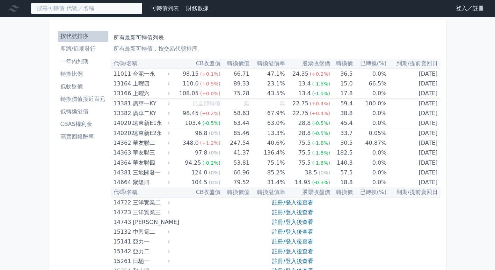
click at [108, 7] on input at bounding box center [87, 8] width 112 height 12
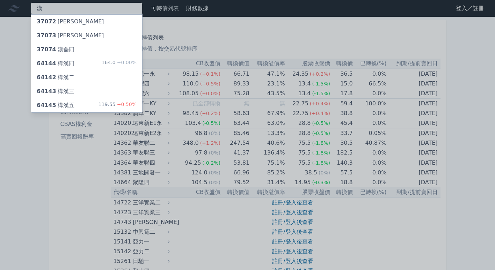
type input "漢"
click at [101, 109] on div "64145 樺漢五 119.55 +0.50%" at bounding box center [86, 106] width 111 height 14
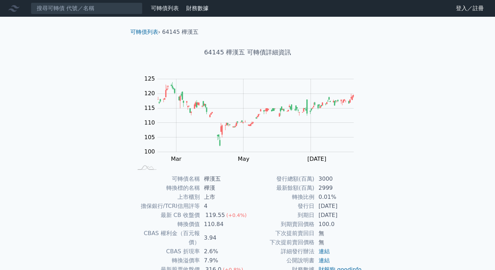
click at [168, 10] on link "可轉債列表" at bounding box center [165, 8] width 28 height 7
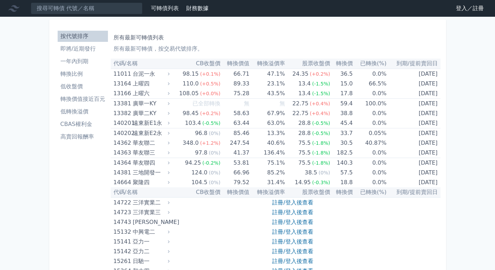
click at [101, 101] on li "轉換價值接近百元" at bounding box center [83, 99] width 50 height 8
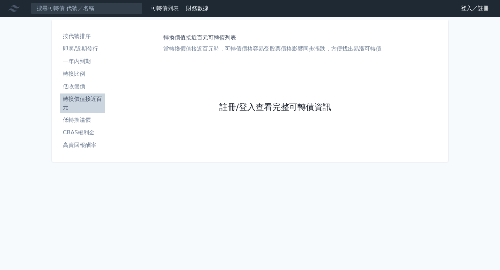
click at [267, 106] on link "註冊/登入查看完整可轉債資訊" at bounding box center [275, 107] width 112 height 11
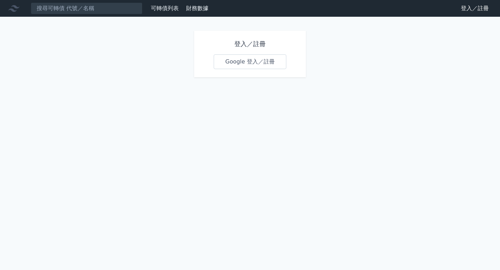
click at [269, 59] on link "Google 登入／註冊" at bounding box center [250, 62] width 73 height 15
click at [251, 62] on link "Google 登入／註冊" at bounding box center [250, 62] width 73 height 15
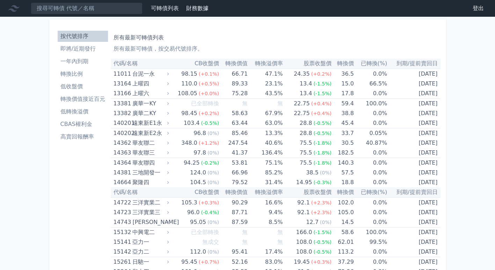
click at [186, 5] on link "財務數據" at bounding box center [197, 8] width 22 height 7
click at [88, 97] on li "轉換價值接近百元" at bounding box center [83, 99] width 50 height 8
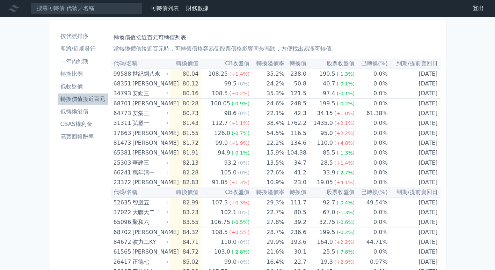
click at [279, 65] on th "轉換溢價率" at bounding box center [266, 64] width 35 height 10
click at [77, 113] on li "低轉換溢價" at bounding box center [83, 112] width 50 height 8
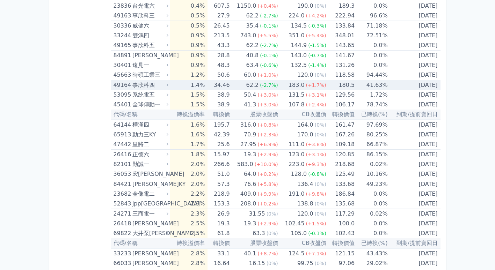
scroll to position [208, 0]
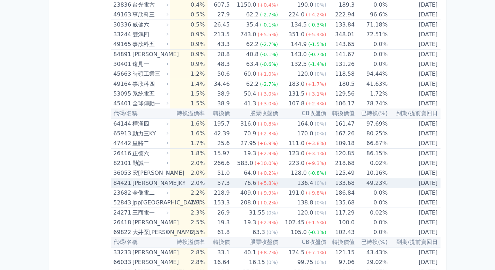
click at [141, 179] on div "[PERSON_NAME]KY" at bounding box center [149, 184] width 35 height 10
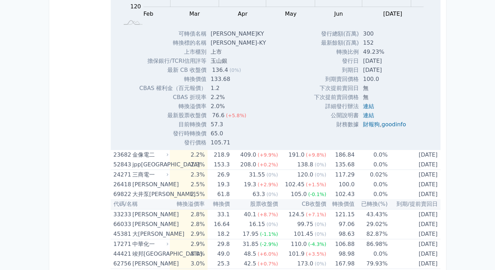
scroll to position [473, 0]
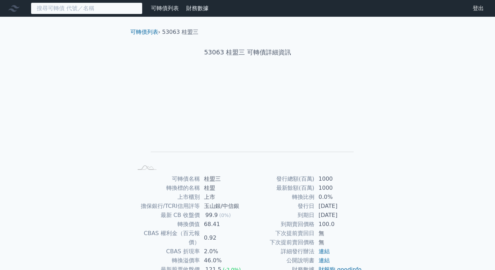
click at [93, 8] on input at bounding box center [87, 8] width 112 height 12
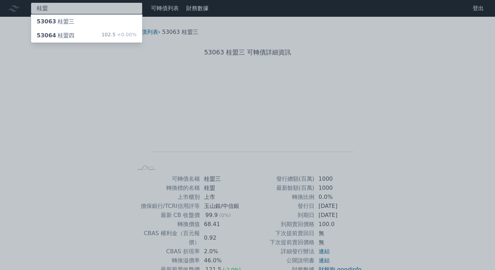
type input "桂盟"
click at [86, 32] on div "桂盟 53063 桂盟三 53064 桂盟四 102.5 +0.00% 可轉債列表 財務數據 可轉債列表 財務數據 登出 登出 可轉債列表 › 53063 桂…" at bounding box center [247, 166] width 495 height 333
click at [74, 38] on div "53064 桂盟四 102.5 +0.00%" at bounding box center [86, 36] width 111 height 14
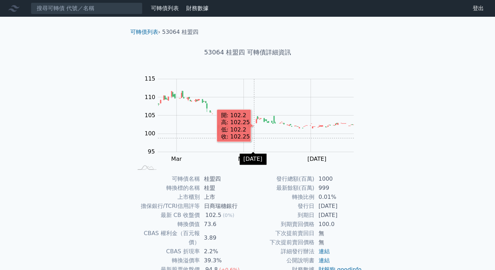
scroll to position [53, 0]
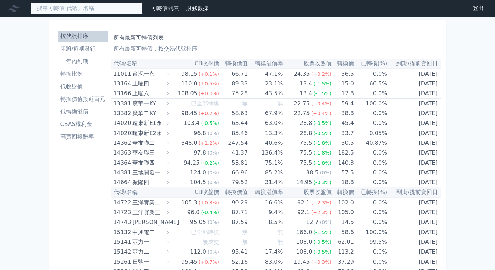
click at [127, 11] on input at bounding box center [87, 8] width 112 height 12
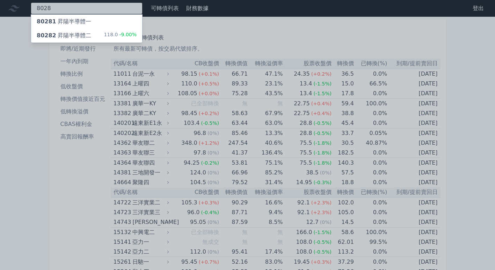
type input "8028"
click at [97, 34] on div "80282 昇陽半導體二 118.0 -9.00%" at bounding box center [86, 36] width 111 height 14
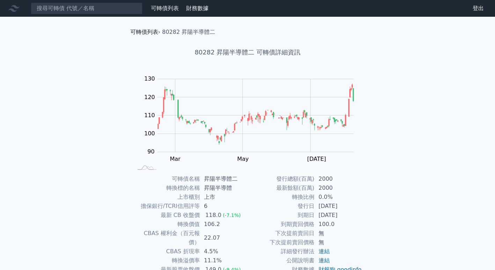
click at [152, 31] on link "可轉債列表" at bounding box center [144, 32] width 28 height 7
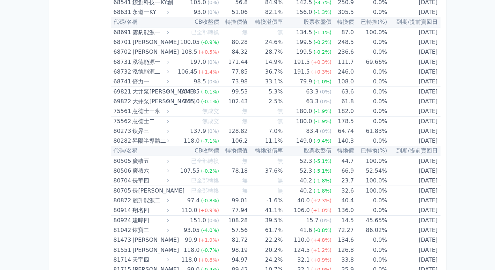
scroll to position [3668, 0]
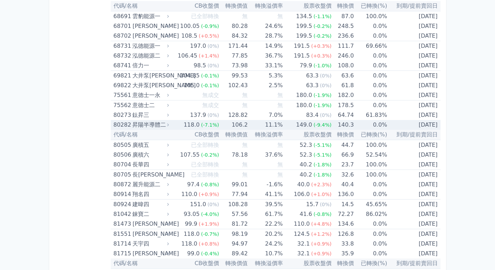
click at [171, 123] on icon at bounding box center [168, 125] width 5 height 5
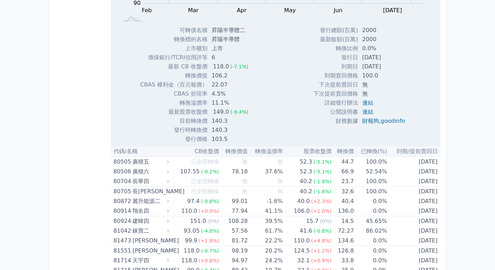
scroll to position [3878, 0]
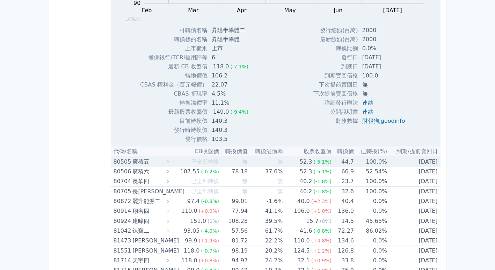
click at [171, 162] on icon at bounding box center [168, 162] width 5 height 5
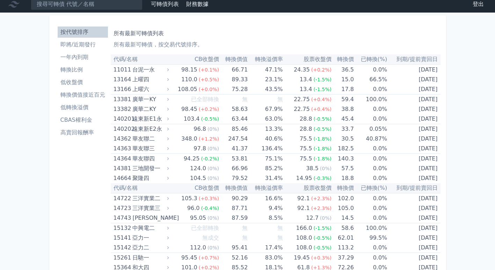
scroll to position [0, 0]
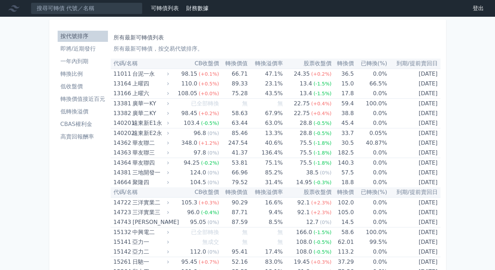
click at [69, 123] on li "CBAS權利金" at bounding box center [83, 124] width 50 height 8
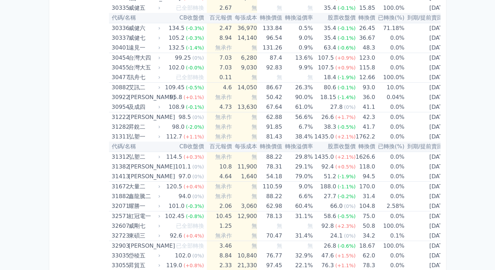
scroll to position [1136, 0]
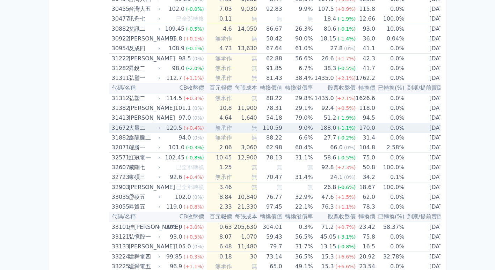
click at [159, 125] on div "大量二" at bounding box center [144, 128] width 30 height 10
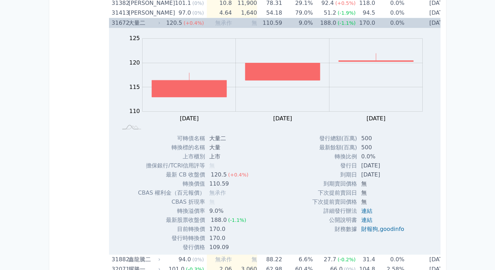
scroll to position [1241, 0]
click at [159, 23] on icon at bounding box center [159, 23] width 4 height 4
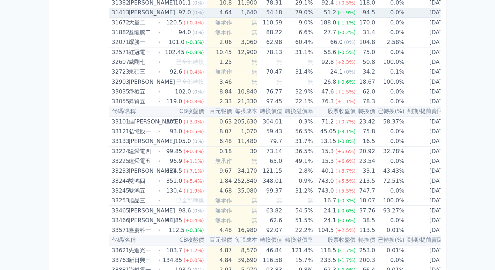
click at [160, 14] on icon at bounding box center [159, 12] width 4 height 4
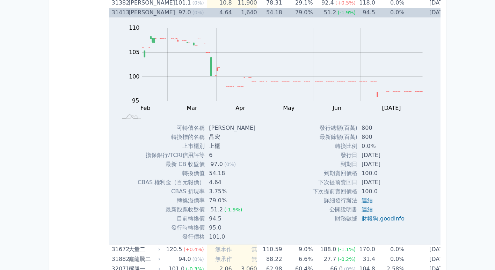
click at [160, 14] on icon at bounding box center [159, 12] width 4 height 4
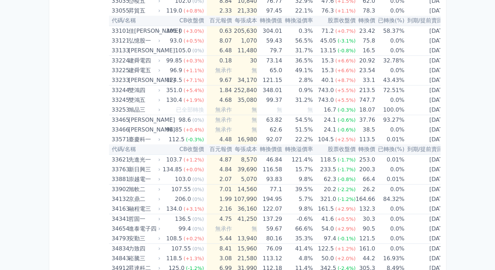
scroll to position [1333, 0]
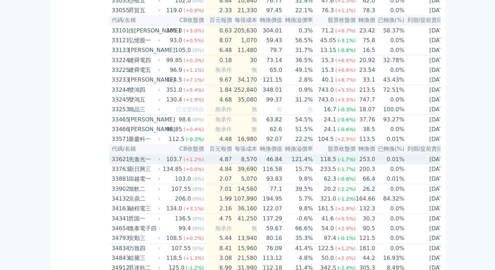
click at [161, 160] on icon at bounding box center [159, 160] width 4 height 4
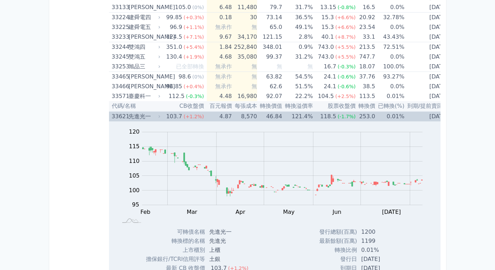
scroll to position [1375, 0]
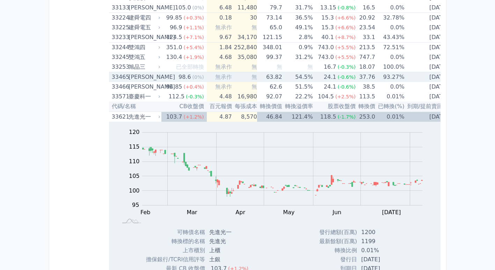
click at [159, 74] on div "[PERSON_NAME]" at bounding box center [144, 77] width 30 height 10
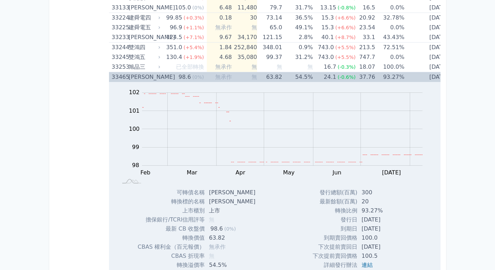
click at [159, 74] on div "[PERSON_NAME]" at bounding box center [144, 77] width 30 height 10
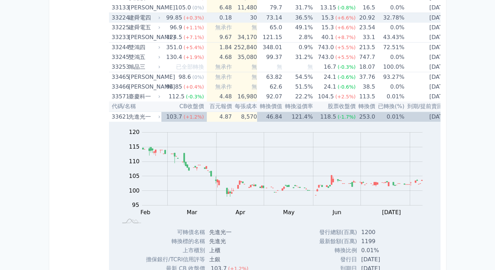
click at [161, 19] on icon at bounding box center [159, 18] width 4 height 4
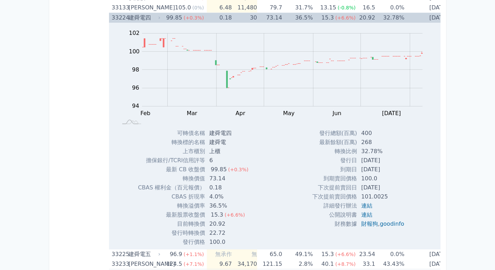
click at [161, 19] on icon at bounding box center [159, 18] width 4 height 4
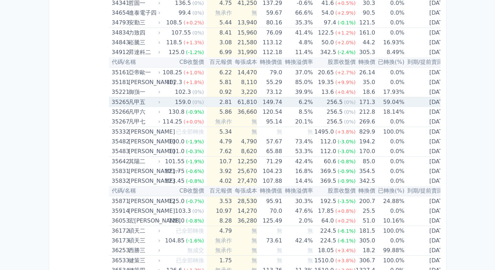
scroll to position [1771, 0]
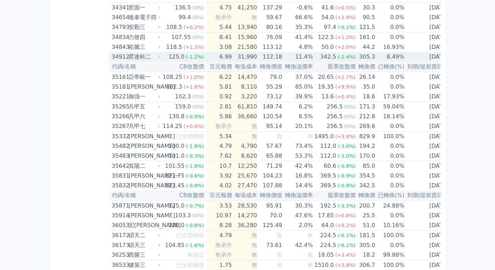
click at [158, 56] on div "昇達科二" at bounding box center [144, 57] width 30 height 10
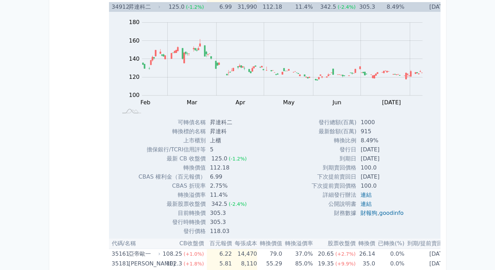
scroll to position [1821, 0]
